Goal: Feedback & Contribution: Contribute content

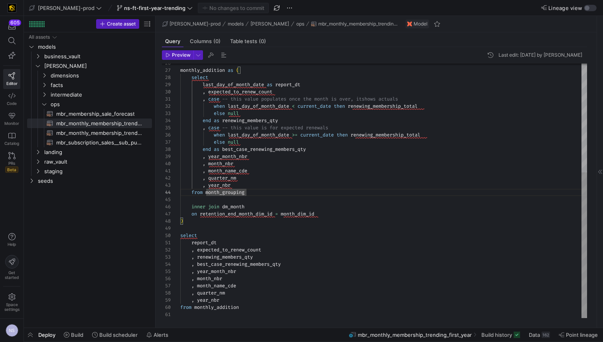
scroll to position [22, 66]
click at [53, 105] on span "ops" at bounding box center [91, 104] width 81 height 9
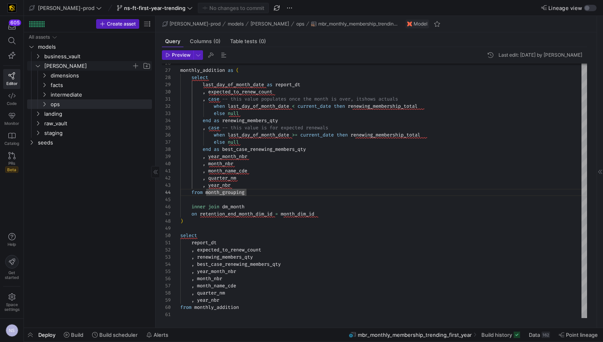
click at [58, 63] on span "[PERSON_NAME]" at bounding box center [87, 65] width 87 height 9
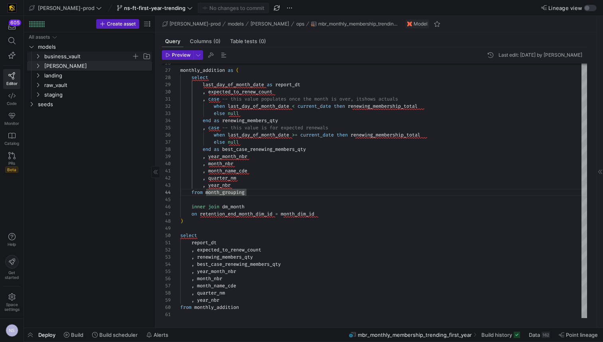
click at [60, 59] on span "business_vault" at bounding box center [87, 56] width 87 height 9
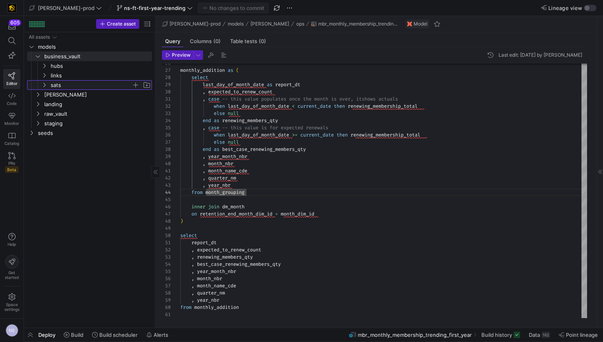
click at [61, 83] on span "sats" at bounding box center [91, 85] width 81 height 9
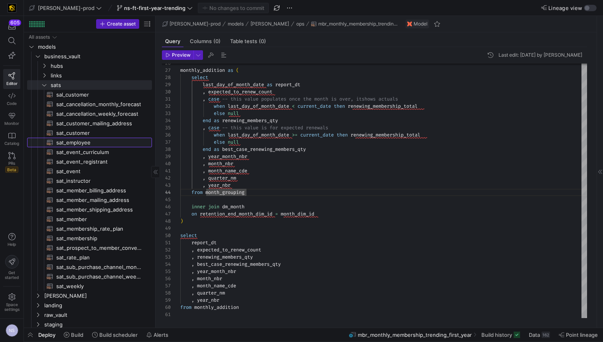
click at [86, 140] on span "sat_employee​​​​​​​​​​" at bounding box center [99, 142] width 87 height 9
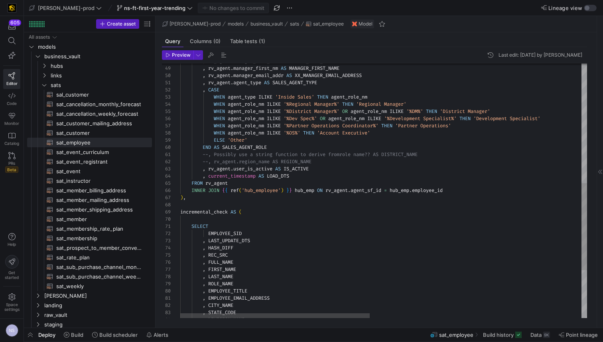
click at [374, 190] on div ", rv_agent . manager_last_nm AS MANAGER_LAST_NAME , rv_agent . manager_first_nm…" at bounding box center [610, 86] width 861 height 744
click at [432, 190] on div ", rv_agent . manager_last_nm AS MANAGER_LAST_NAME , rv_agent . manager_first_nm…" at bounding box center [610, 86] width 861 height 744
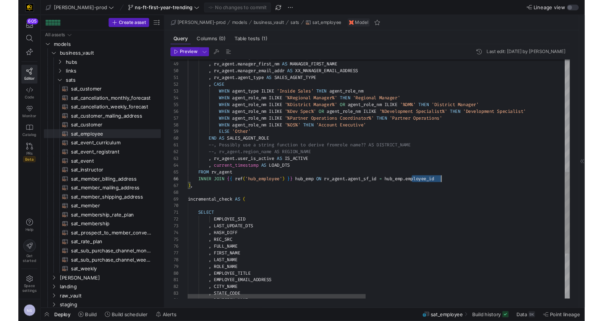
scroll to position [36, 270]
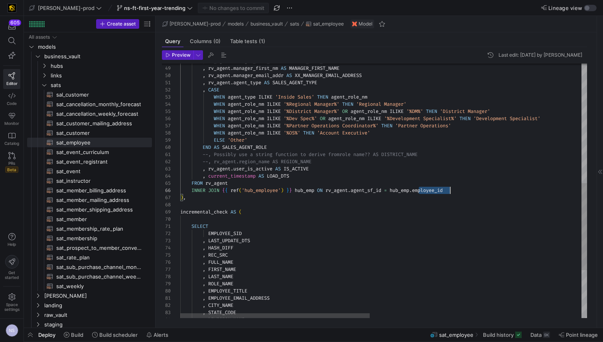
click at [432, 190] on div ", rv_agent . manager_last_nm AS MANAGER_LAST_NAME , rv_agent . manager_first_nm…" at bounding box center [610, 86] width 861 height 744
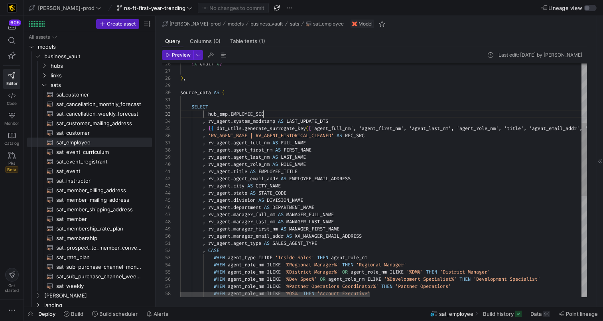
click at [264, 114] on div ", rv_agent . manager_last_nm AS MANAGER_LAST_NAME , rv_agent . manager_first_nm…" at bounding box center [610, 246] width 861 height 744
click at [225, 116] on div ", rv_agent . manager_last_nm AS MANAGER_LAST_NAME , rv_agent . manager_first_nm…" at bounding box center [610, 246] width 861 height 744
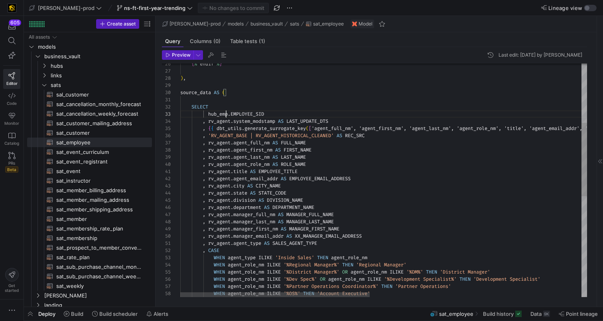
click at [225, 116] on div ", rv_agent . manager_last_nm AS MANAGER_LAST_NAME , rv_agent . manager_first_nm…" at bounding box center [610, 246] width 861 height 744
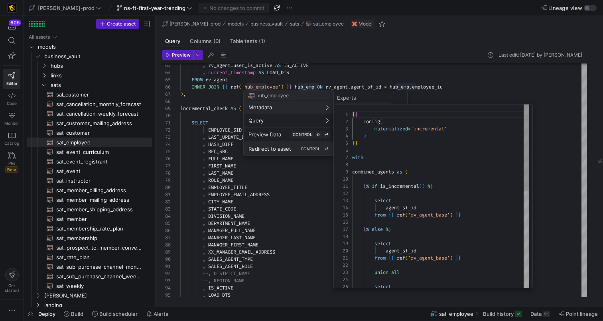
scroll to position [0, 0]
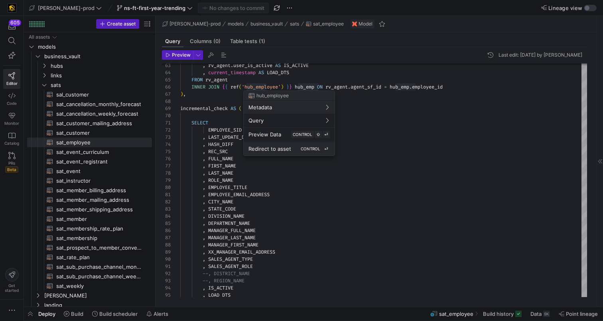
click at [284, 145] on div "Redirect to asset CONTROL ⏎" at bounding box center [289, 148] width 81 height 7
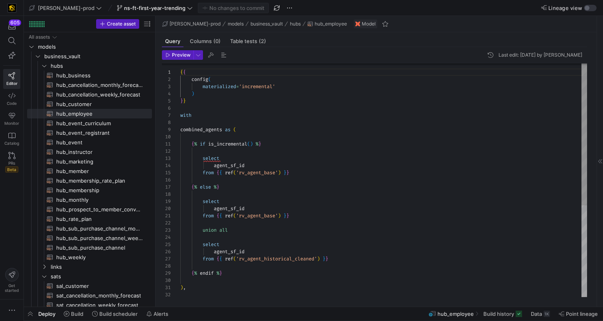
click at [229, 164] on div "union all select agent_sf_id from { { ref ( 'rv_agent_historical_cleaned' ) } }…" at bounding box center [383, 255] width 407 height 387
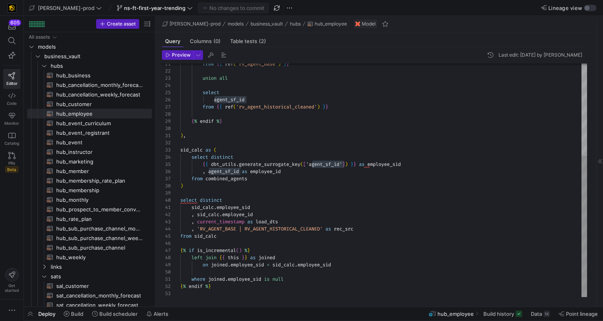
type textarea "), sid_calc as ( select distinct {{ dbt_utils.generate_surrogate_key(['agent_sf…"
click at [332, 165] on div "union all select agent_sf_id from { { ref ( 'rv_agent_historical_cleaned' ) } }…" at bounding box center [383, 103] width 407 height 387
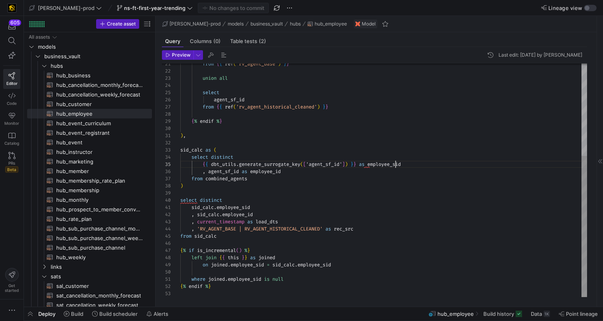
click at [395, 163] on div "union all select agent_sf_id from { { ref ( 'rv_agent_historical_cleaned' ) } }…" at bounding box center [383, 103] width 407 height 387
click at [431, 164] on div "union all select agent_sf_id from { { ref ( 'rv_agent_historical_cleaned' ) } }…" at bounding box center [383, 103] width 407 height 387
click at [328, 165] on div "union all select agent_sf_id from { { ref ( 'rv_agent_historical_cleaned' ) } }…" at bounding box center [383, 103] width 407 height 387
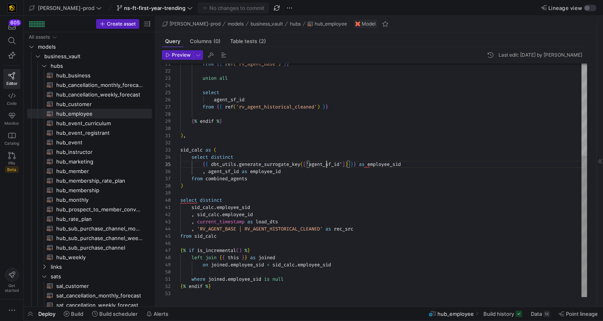
click at [328, 165] on div "union all select agent_sf_id from { { ref ( 'rv_agent_historical_cleaned' ) } }…" at bounding box center [383, 103] width 407 height 387
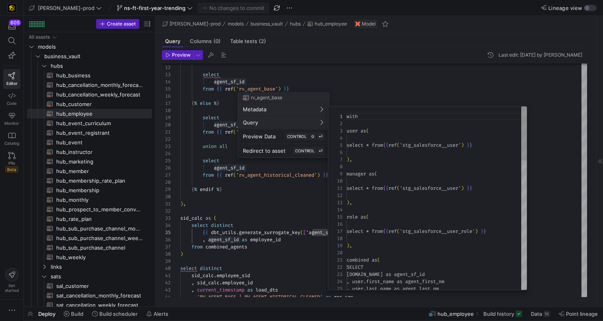
scroll to position [72, 0]
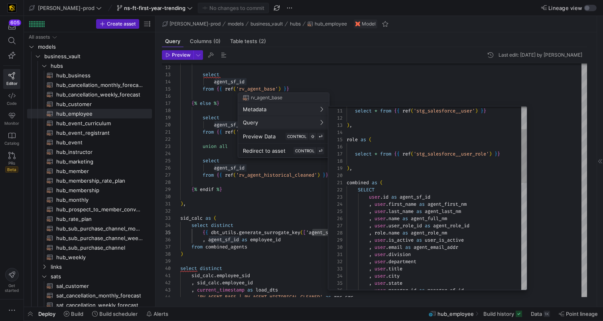
type textarea "combined as ( SELECT [DOMAIN_NAME] as agent_sf_id , user.first_name as agent_fi…"
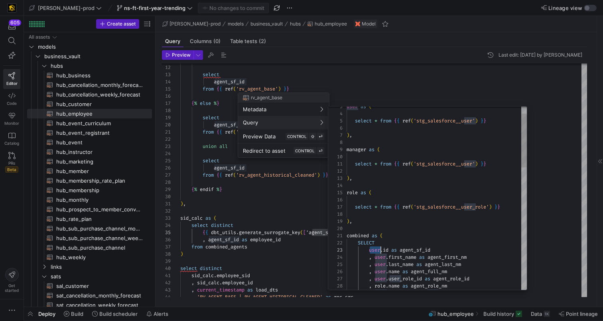
scroll to position [14, 86]
click at [553, 186] on div at bounding box center [301, 160] width 603 height 321
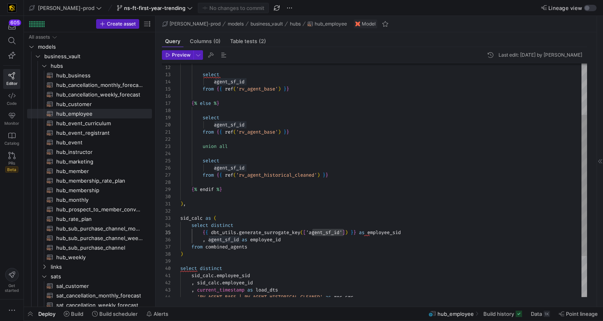
click at [231, 239] on div "union all select agent_sf_id from { { ref ( 'rv_agent_historical_cleaned' ) } }…" at bounding box center [383, 171] width 407 height 387
click at [269, 239] on div "union all select agent_sf_id from { { ref ( 'rv_agent_historical_cleaned' ) } }…" at bounding box center [383, 171] width 407 height 387
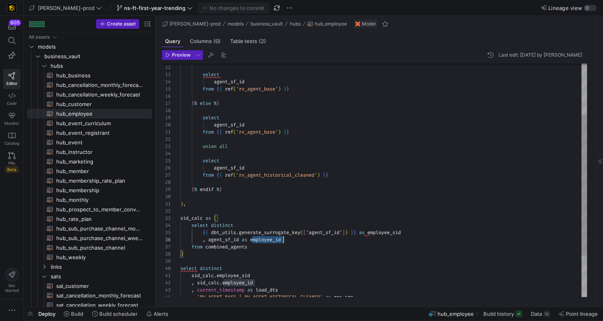
click at [269, 239] on div "union all select agent_sf_id from { { ref ( 'rv_agent_historical_cleaned' ) } }…" at bounding box center [383, 171] width 407 height 387
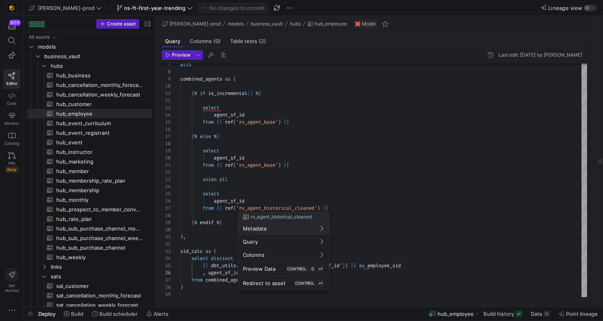
click at [293, 192] on div at bounding box center [301, 160] width 603 height 321
click at [418, 189] on div at bounding box center [301, 160] width 603 height 321
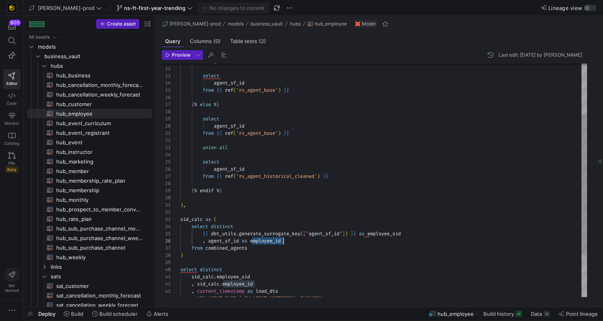
click at [277, 238] on div "union all select agent_sf_id from { { ref ( 'rv_agent_historical_cleaned' ) } }…" at bounding box center [383, 173] width 407 height 387
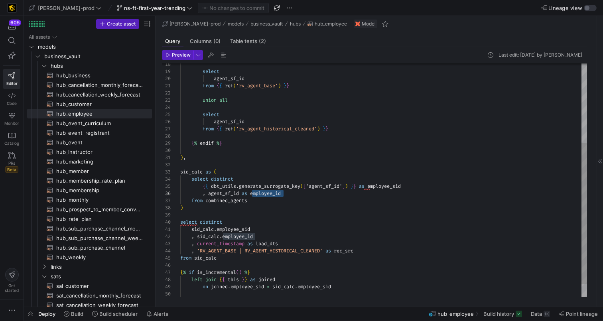
click at [300, 194] on div "union all select agent_sf_id from { { ref ( 'rv_agent_historical_cleaned' ) } }…" at bounding box center [383, 125] width 407 height 387
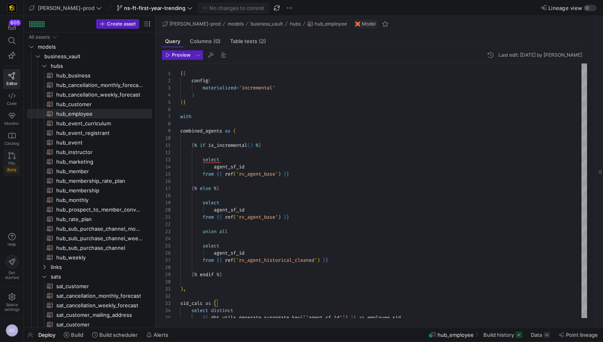
click at [8, 167] on span "Beta" at bounding box center [11, 169] width 13 height 6
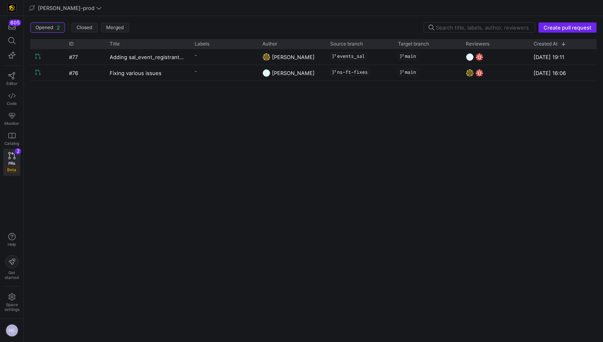
click at [557, 29] on span "Create pull request" at bounding box center [568, 27] width 48 height 6
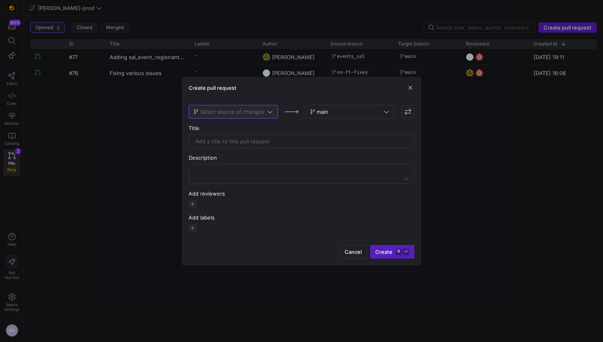
click at [241, 111] on span "Select source of changes" at bounding box center [232, 112] width 64 height 6
type input "ft"
click at [249, 149] on span "ns-ft-first-year-trending" at bounding box center [225, 151] width 61 height 6
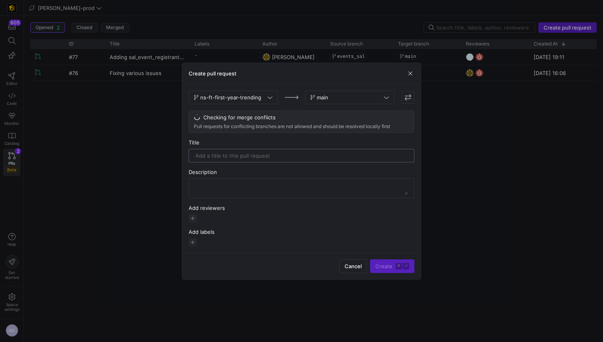
click at [261, 149] on div at bounding box center [302, 156] width 226 height 14
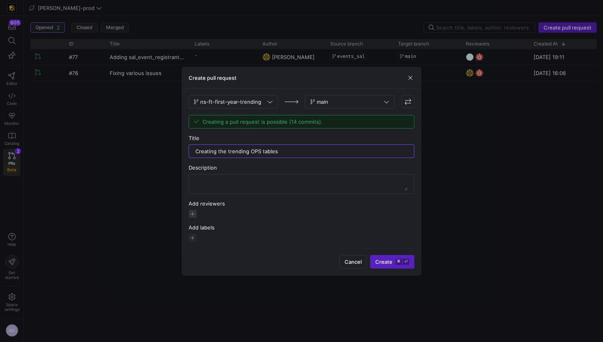
type input "Creating the trending OPS tables"
click at [193, 213] on span "button" at bounding box center [193, 214] width 8 height 8
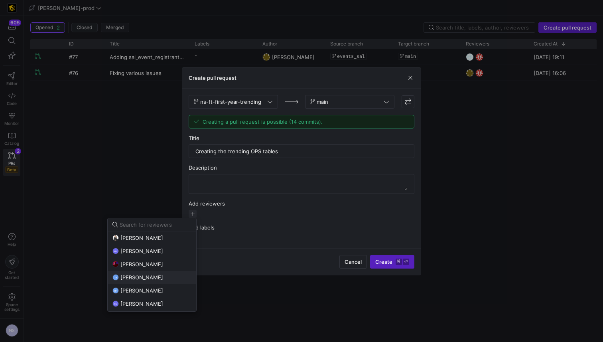
click at [155, 278] on span "[PERSON_NAME]" at bounding box center [141, 277] width 43 height 6
click at [148, 304] on span "[PERSON_NAME]" at bounding box center [141, 303] width 43 height 6
drag, startPoint x: 391, startPoint y: 260, endPoint x: 397, endPoint y: 260, distance: 6.0
click at [392, 260] on div at bounding box center [301, 171] width 603 height 342
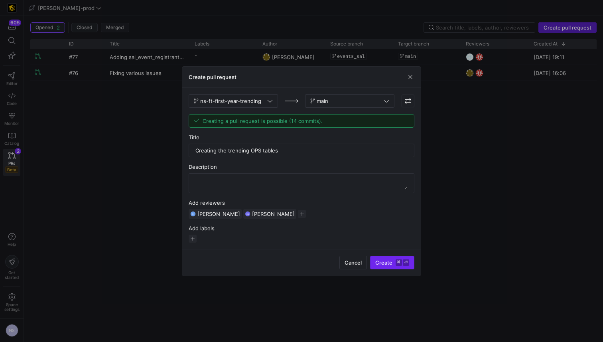
click at [396, 264] on kbd "⌘" at bounding box center [399, 262] width 6 height 6
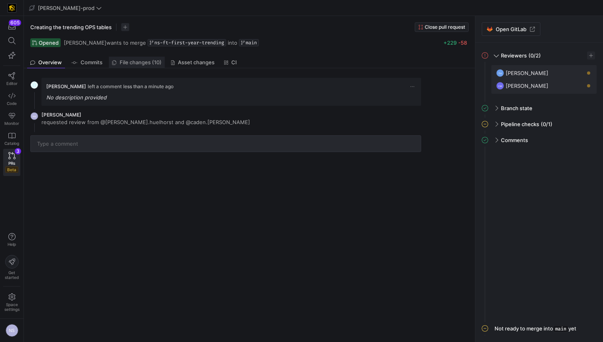
click at [145, 61] on span "File changes (10)" at bounding box center [141, 62] width 42 height 5
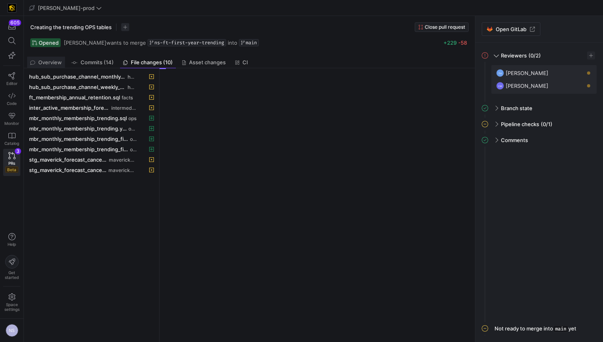
click at [62, 61] on link "Overview" at bounding box center [46, 63] width 38 height 12
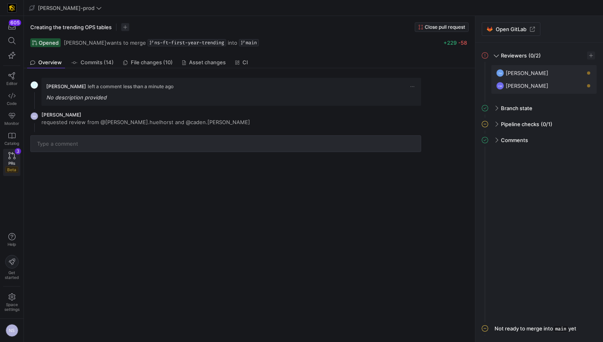
click at [4, 164] on link "PRs Beta 3" at bounding box center [11, 162] width 17 height 27
